Goal: Task Accomplishment & Management: Complete application form

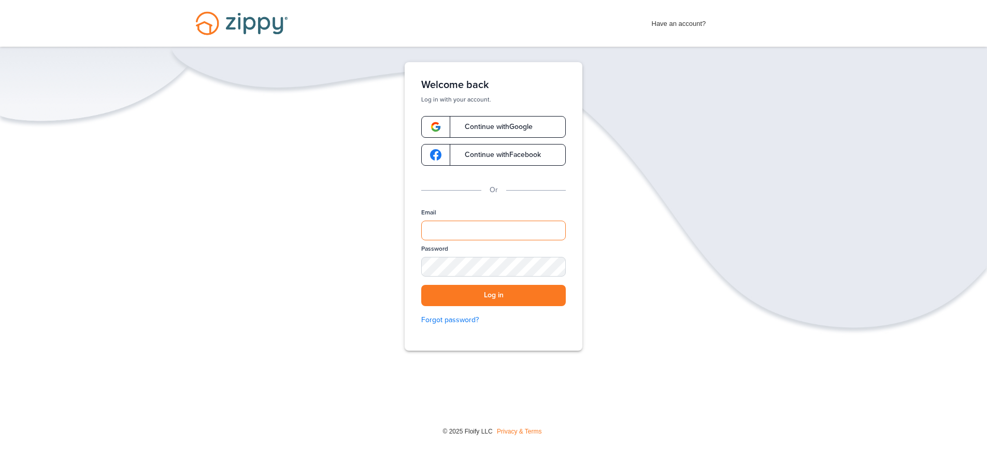
click at [515, 236] on input "Email" at bounding box center [493, 231] width 145 height 20
type input "**********"
click at [421, 285] on button "Log in" at bounding box center [493, 295] width 145 height 21
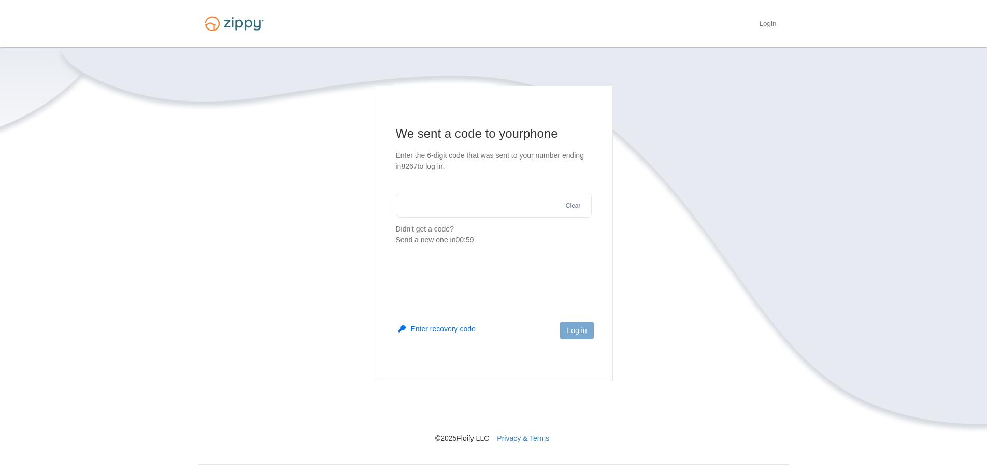
click at [480, 204] on input "text" at bounding box center [494, 205] width 196 height 25
type input "******"
drag, startPoint x: 574, startPoint y: 336, endPoint x: 575, endPoint y: 330, distance: 5.8
click at [574, 335] on button "Log in" at bounding box center [576, 331] width 33 height 18
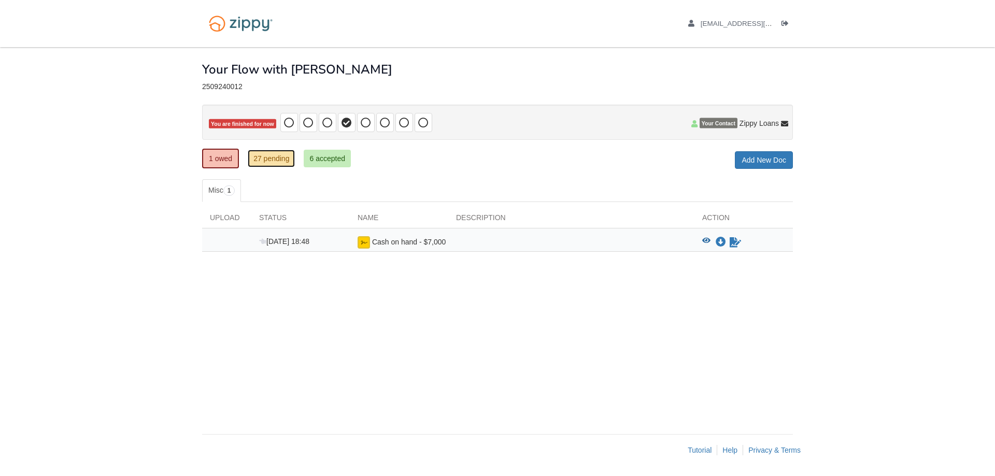
click at [275, 158] on link "27 pending" at bounding box center [271, 159] width 47 height 18
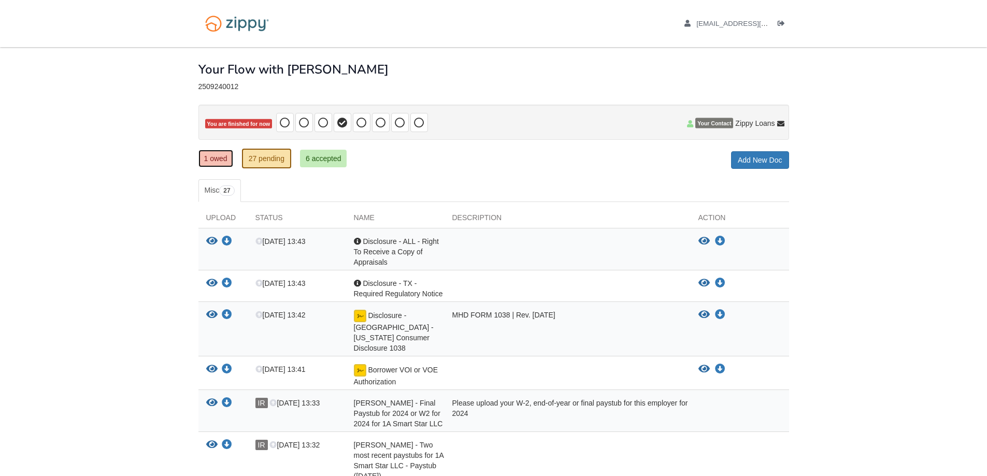
click at [214, 156] on link "1 owed" at bounding box center [215, 159] width 35 height 18
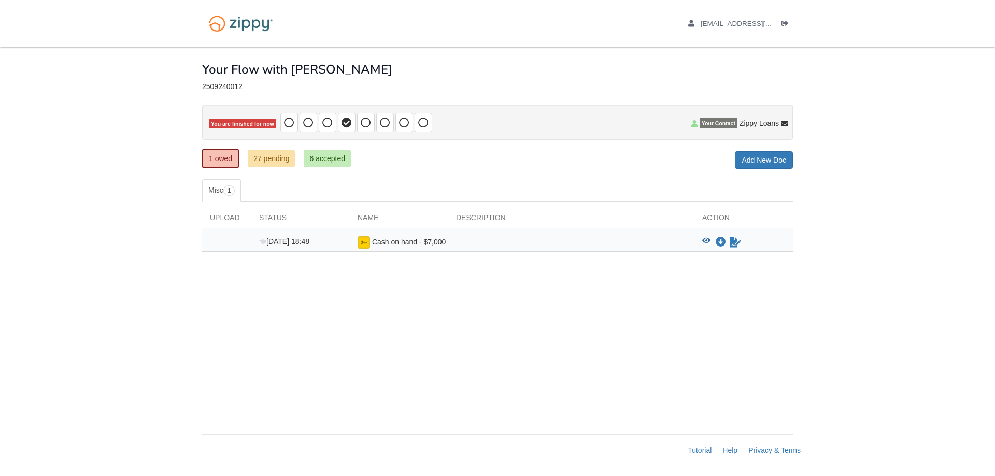
click at [357, 237] on div "Cash on hand - $7,000" at bounding box center [399, 242] width 98 height 12
click at [738, 239] on icon "Sign Form" at bounding box center [735, 242] width 11 height 10
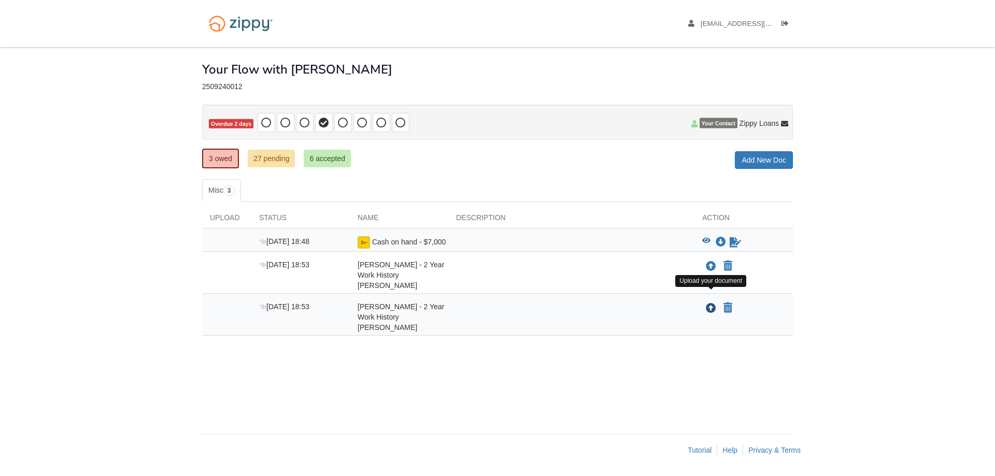
click at [708, 304] on icon "Upload Irving Rojas - 2 Year Work History Irving" at bounding box center [711, 309] width 10 height 10
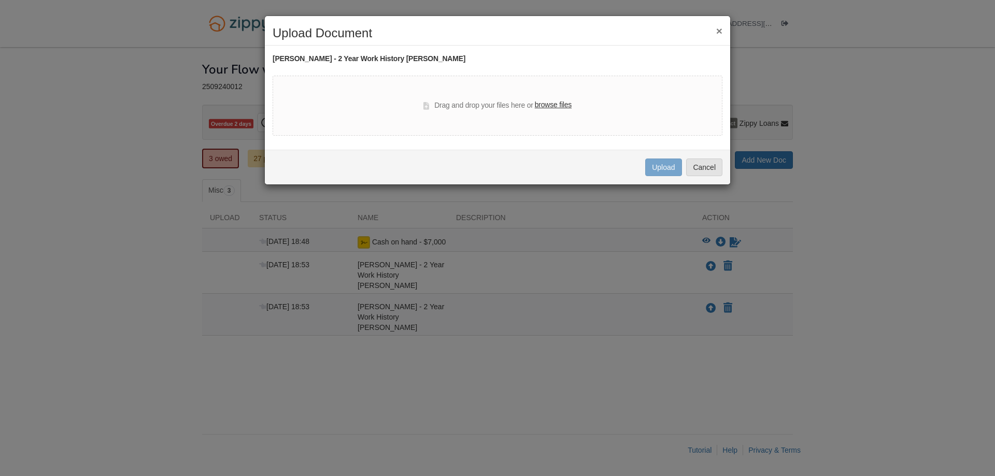
click at [719, 30] on button "×" at bounding box center [719, 30] width 6 height 11
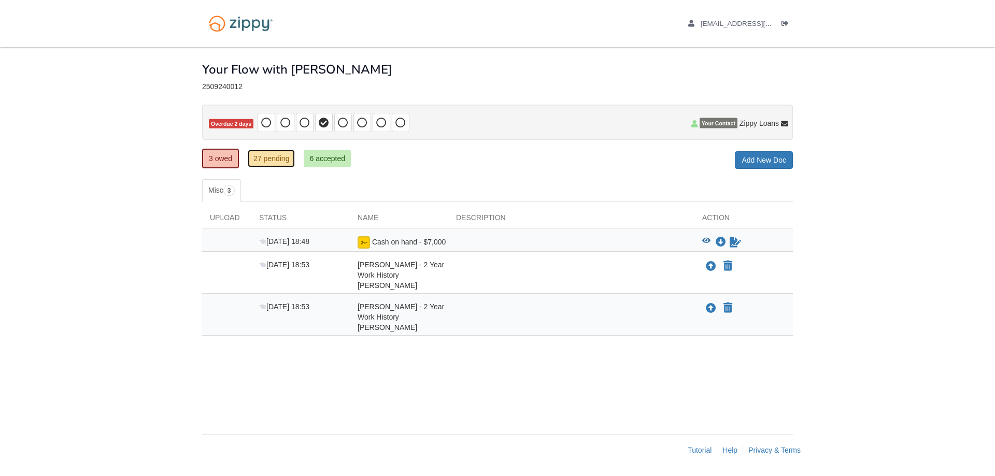
click at [279, 161] on link "27 pending" at bounding box center [271, 159] width 47 height 18
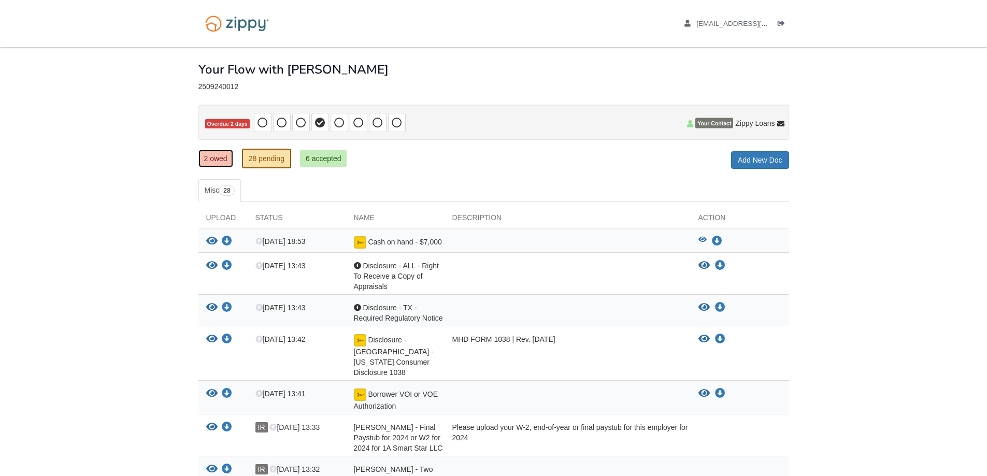
click at [226, 151] on link "2 owed" at bounding box center [215, 159] width 35 height 18
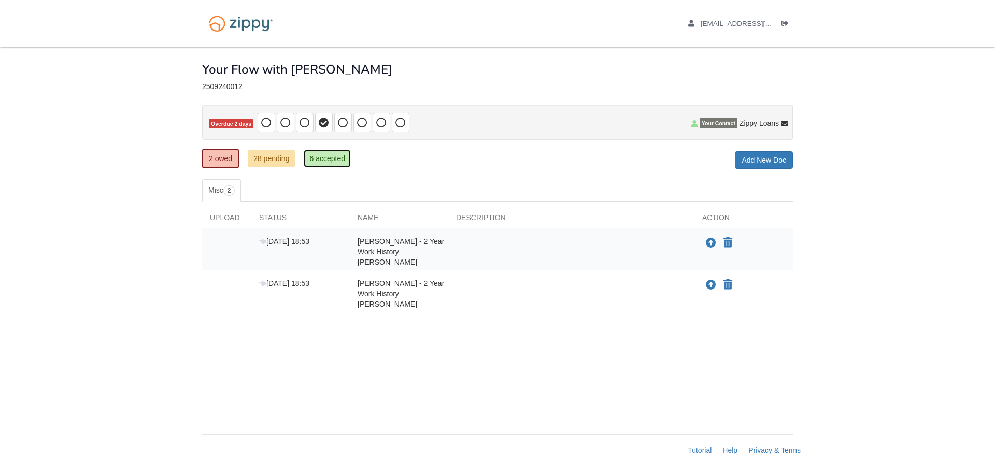
click at [322, 157] on link "6 accepted" at bounding box center [327, 159] width 47 height 18
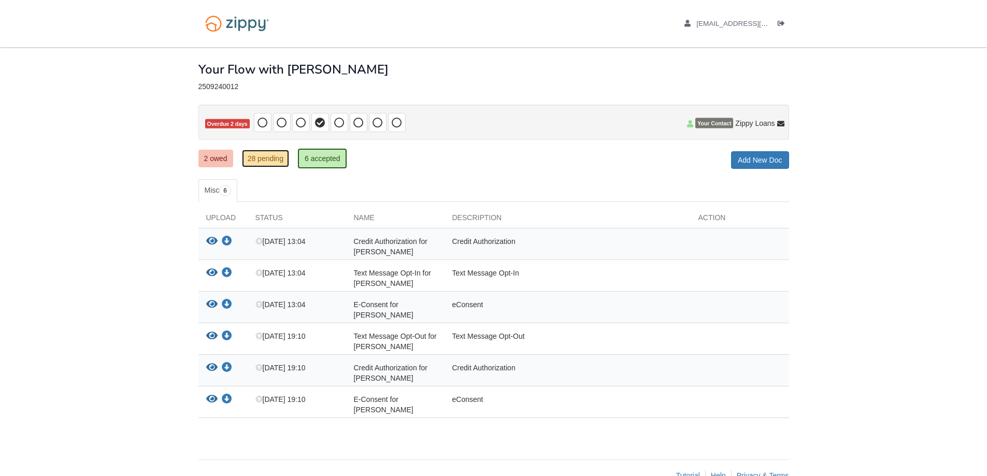
click at [274, 166] on link "28 pending" at bounding box center [265, 159] width 47 height 18
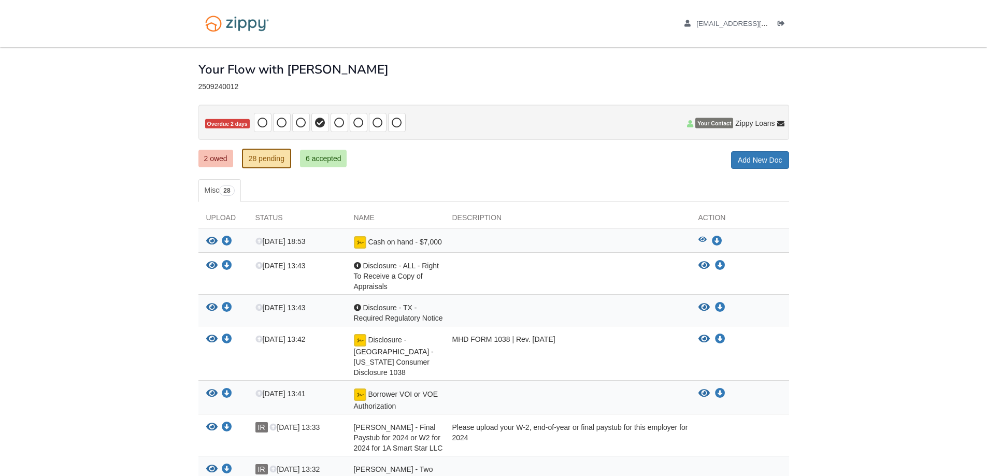
click at [389, 248] on div "Cash on hand - $7,000" at bounding box center [395, 242] width 98 height 13
click at [714, 235] on div "Download file/sample doc" at bounding box center [716, 226] width 79 height 17
click at [718, 239] on icon "Download Cash on hand - $7,000" at bounding box center [717, 241] width 10 height 10
click at [365, 244] on img at bounding box center [360, 242] width 12 height 12
click at [701, 244] on icon "View Cash on hand - $7,000" at bounding box center [703, 239] width 8 height 7
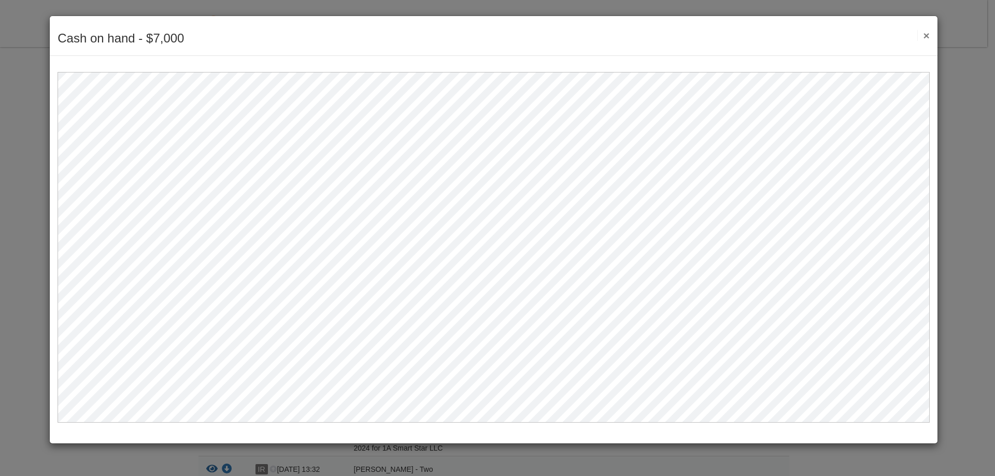
click at [929, 35] on button "×" at bounding box center [923, 35] width 12 height 11
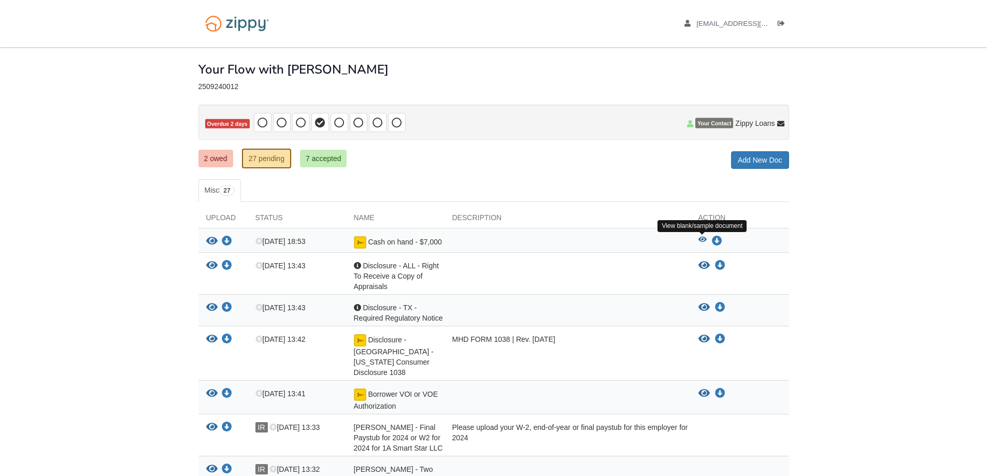
click at [706, 239] on icon "View Cash on hand - $7,000" at bounding box center [703, 239] width 8 height 7
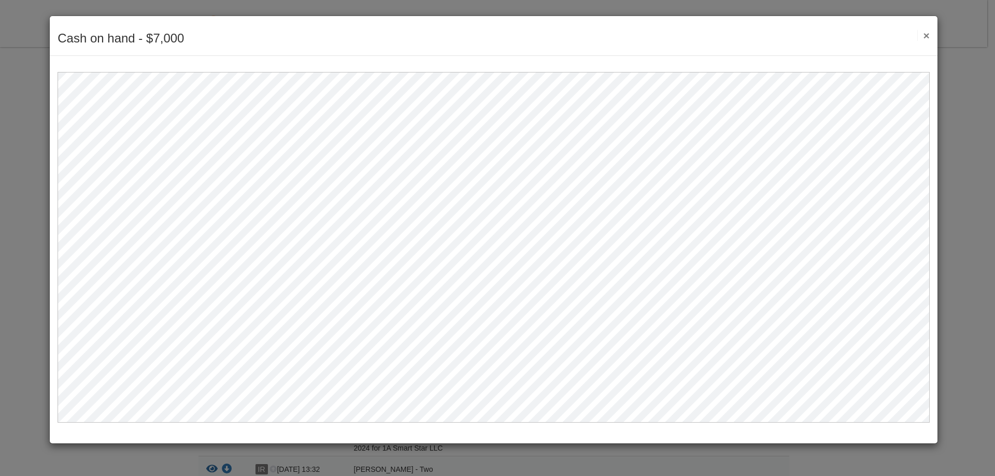
click at [932, 36] on div "Cash on hand - $7,000 Save Cancel Previous Document Next Document ×" at bounding box center [494, 36] width 888 height 40
click at [924, 38] on button "×" at bounding box center [923, 35] width 12 height 11
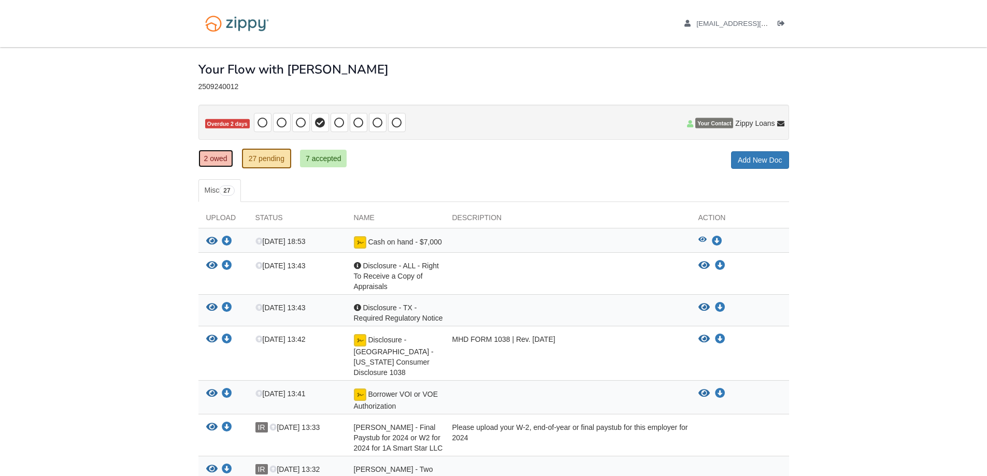
click at [216, 161] on link "2 owed" at bounding box center [215, 159] width 35 height 18
